Goal: Book appointment/travel/reservation

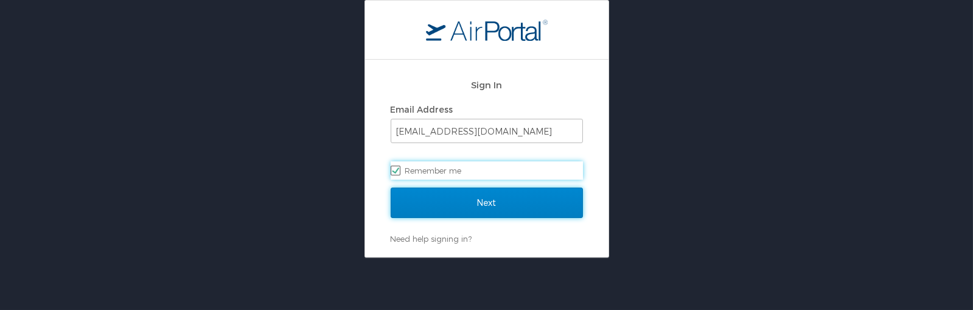
click at [444, 205] on input "Next" at bounding box center [487, 203] width 192 height 30
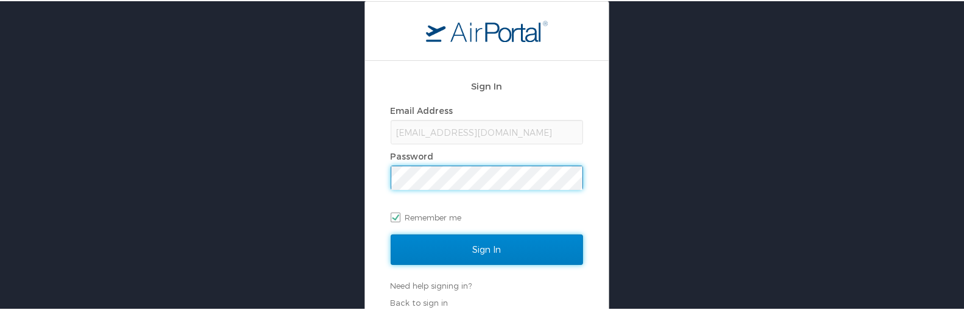
click at [438, 253] on input "Sign In" at bounding box center [487, 248] width 192 height 30
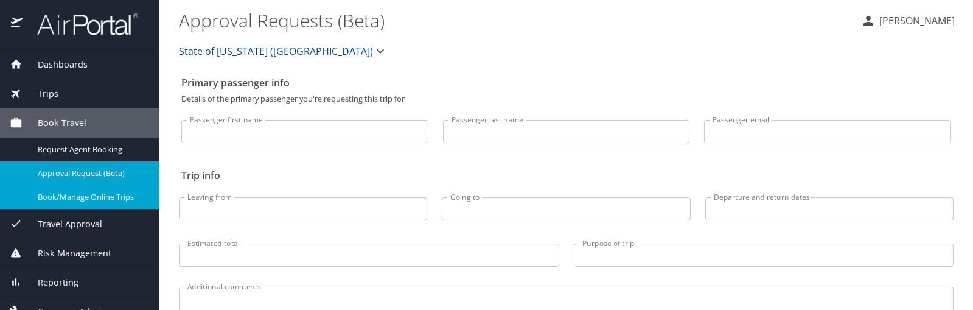
click at [102, 198] on span "Book/Manage Online Trips" at bounding box center [91, 197] width 107 height 12
